Goal: Find specific page/section: Find specific page/section

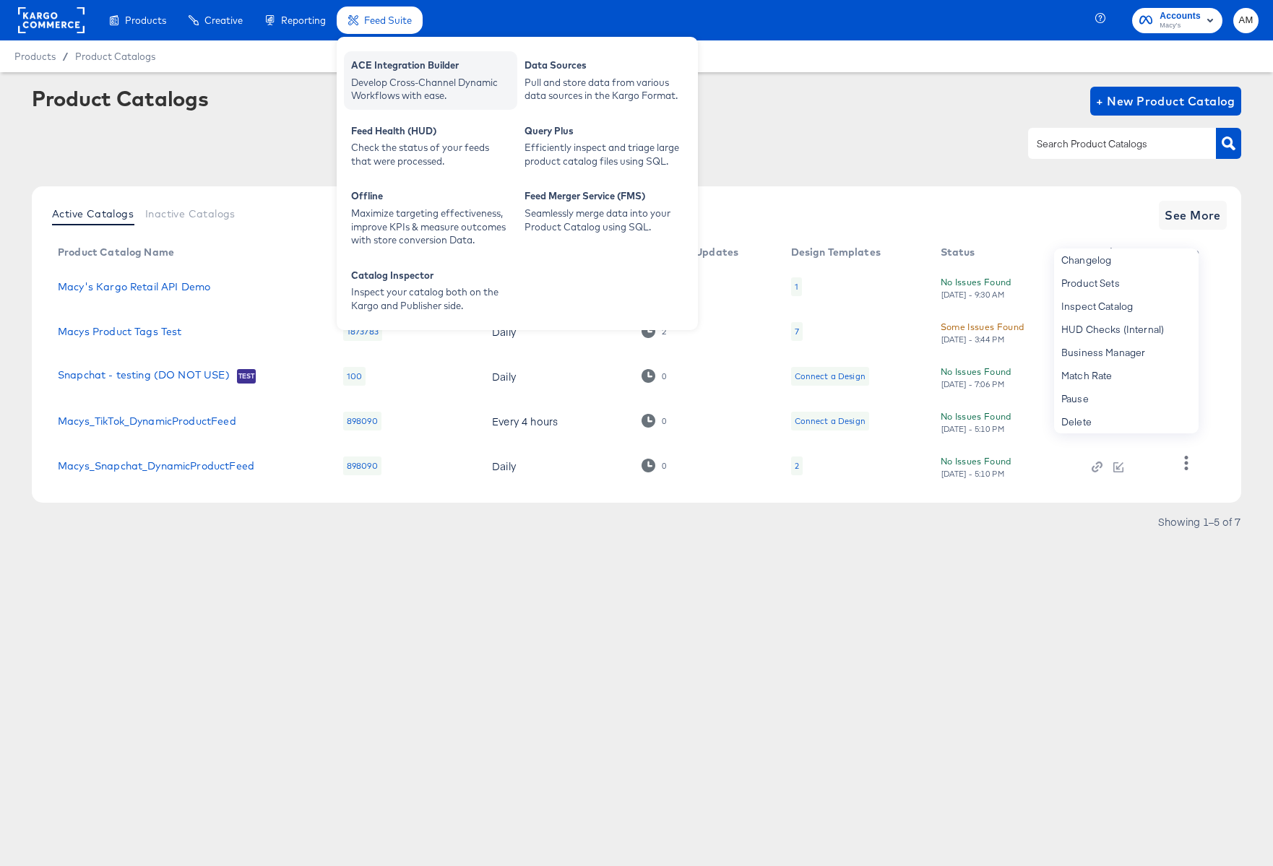
click at [390, 77] on div "Develop Cross-Channel Dynamic Workflows with ease." at bounding box center [430, 89] width 159 height 27
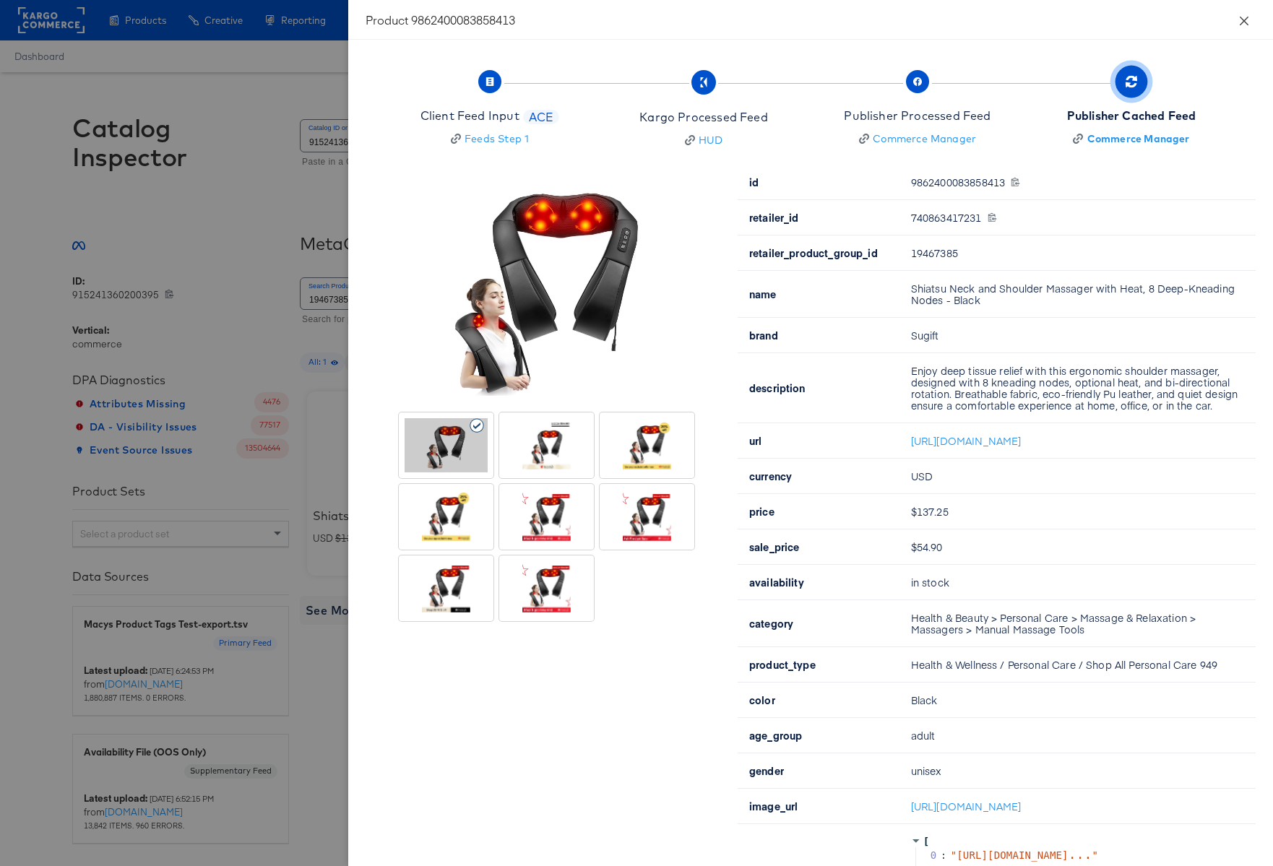
click at [1244, 19] on icon "close" at bounding box center [1244, 20] width 9 height 9
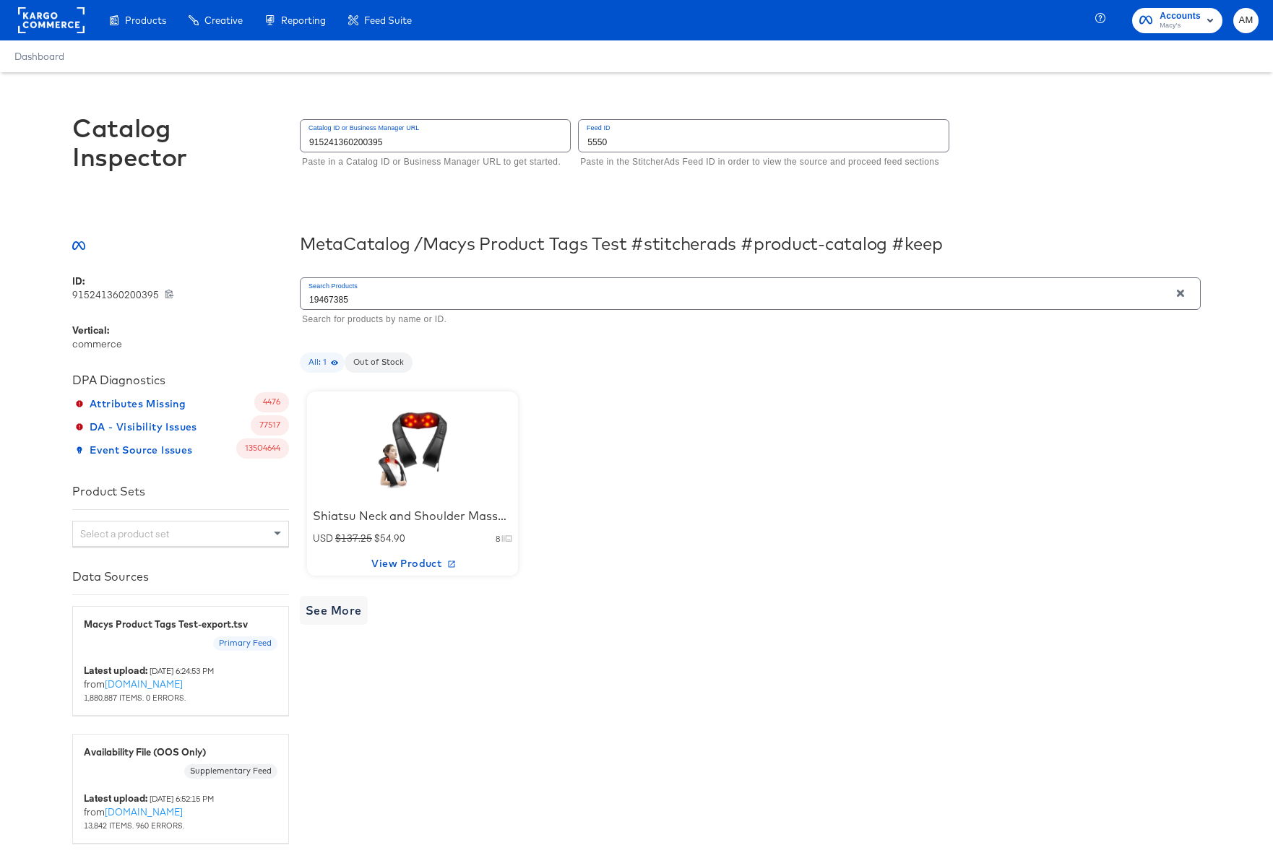
drag, startPoint x: 278, startPoint y: 299, endPoint x: 257, endPoint y: 299, distance: 21.7
click at [266, 298] on div "ID: 915241360200395 915241360200395 Vertical: commerce DPA Diagnostics Attribut…" at bounding box center [636, 559] width 1129 height 569
type input "196227887811"
click at [402, 470] on div at bounding box center [412, 446] width 123 height 90
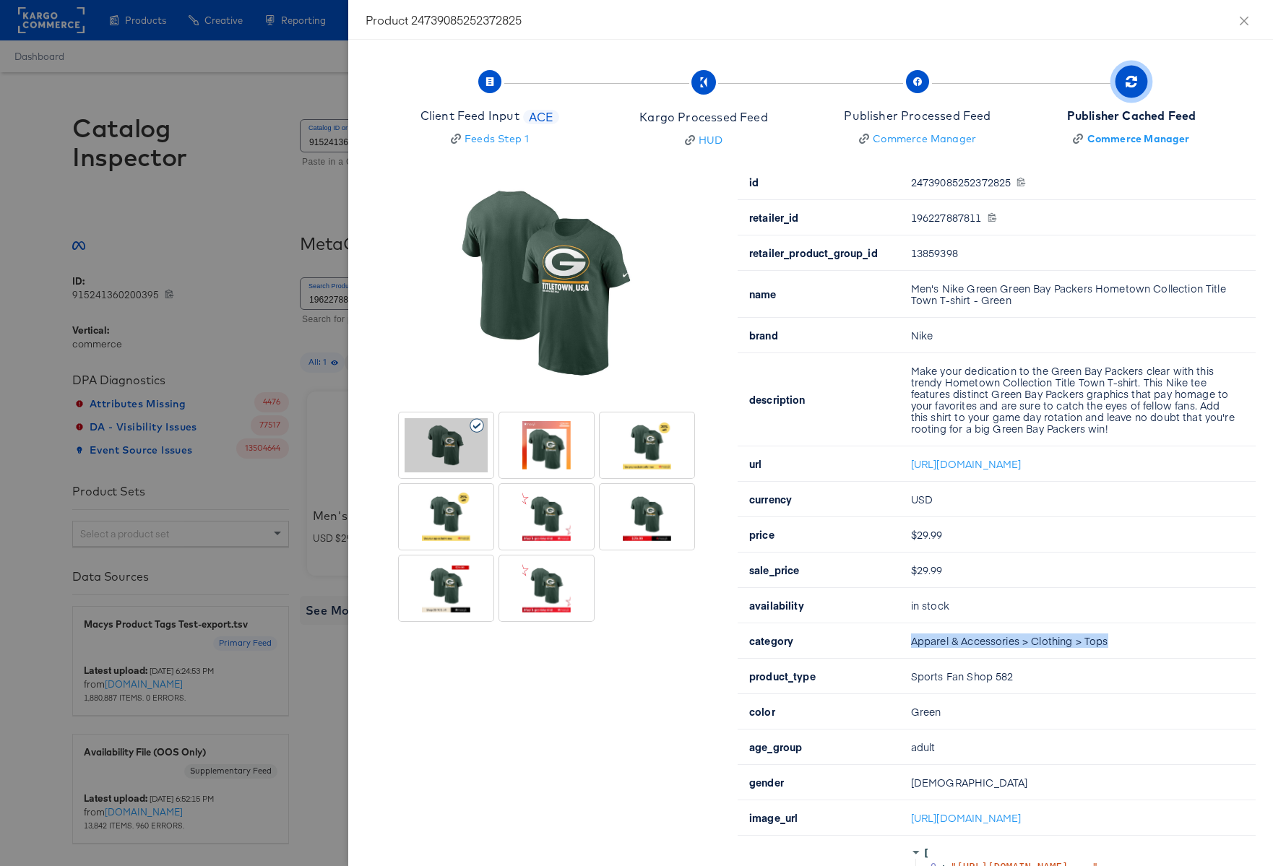
drag, startPoint x: 1121, startPoint y: 653, endPoint x: 898, endPoint y: 659, distance: 222.7
click at [898, 659] on tr "category Apparel & Accessories > Clothing > Tops" at bounding box center [997, 641] width 518 height 35
copy tr "Apparel & Accessories > Clothing > Tops"
